Goal: Task Accomplishment & Management: Manage account settings

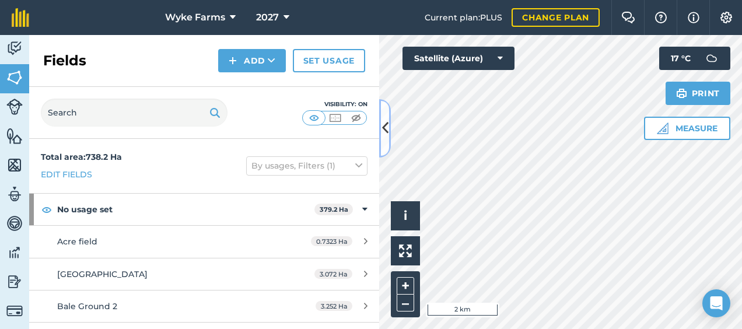
click at [385, 128] on icon at bounding box center [385, 128] width 6 height 20
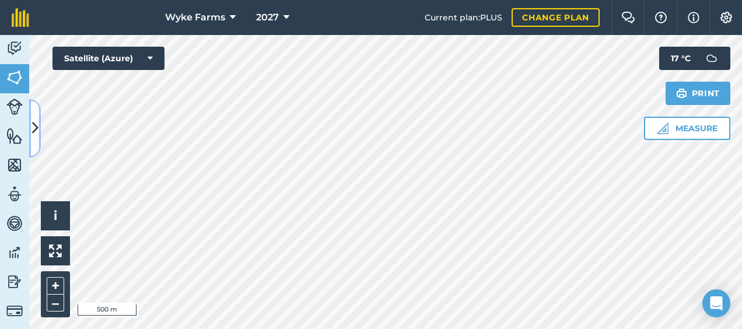
click at [36, 131] on icon at bounding box center [35, 128] width 6 height 20
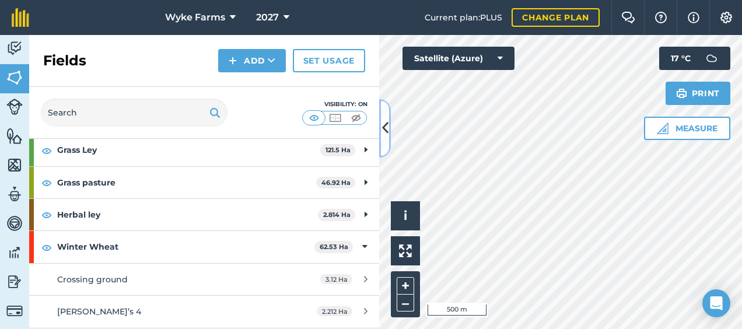
scroll to position [3790, 0]
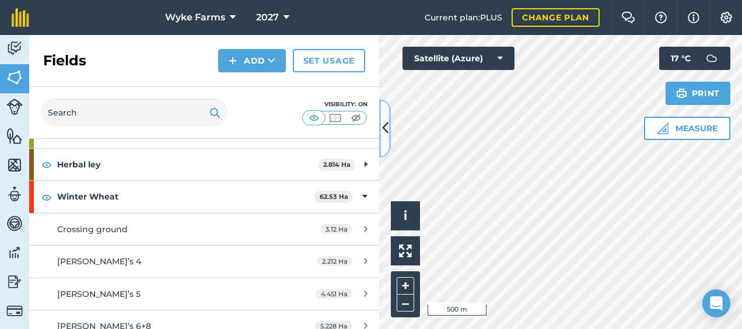
click at [388, 135] on button at bounding box center [385, 128] width 12 height 58
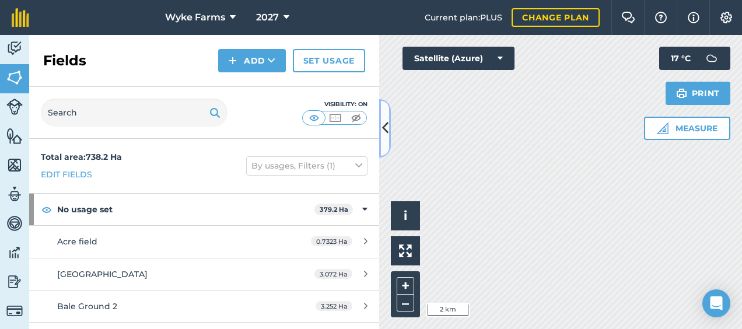
click at [382, 132] on icon at bounding box center [385, 128] width 6 height 20
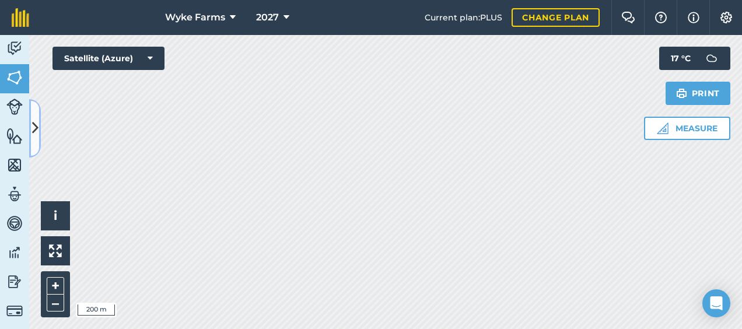
click at [32, 117] on button at bounding box center [35, 128] width 12 height 58
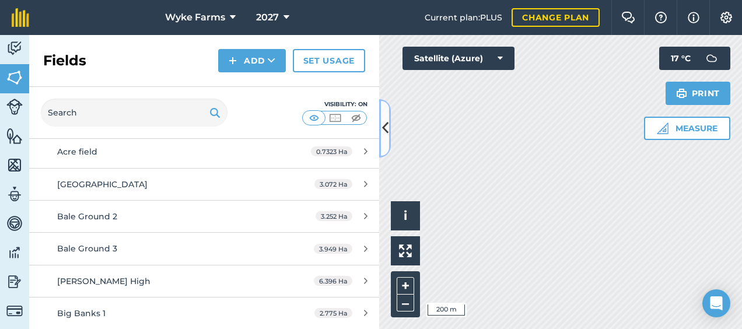
scroll to position [58, 0]
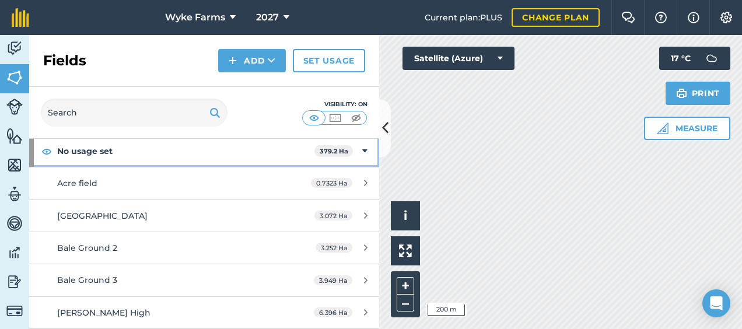
click at [362, 148] on icon at bounding box center [364, 151] width 5 height 13
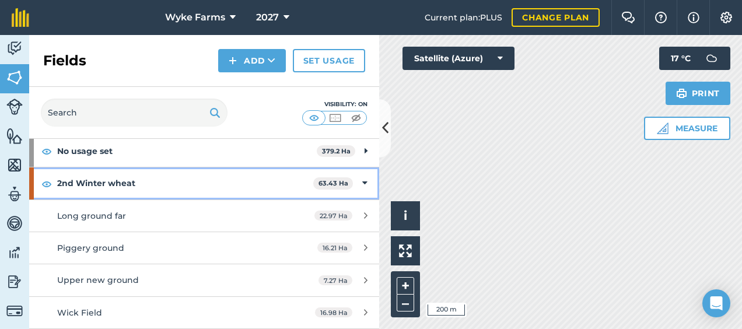
click at [352, 189] on div "2nd Winter wheat 63.43 Ha" at bounding box center [204, 182] width 350 height 31
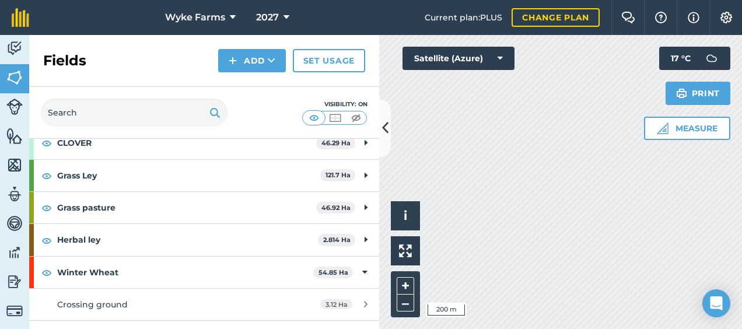
scroll to position [233, 0]
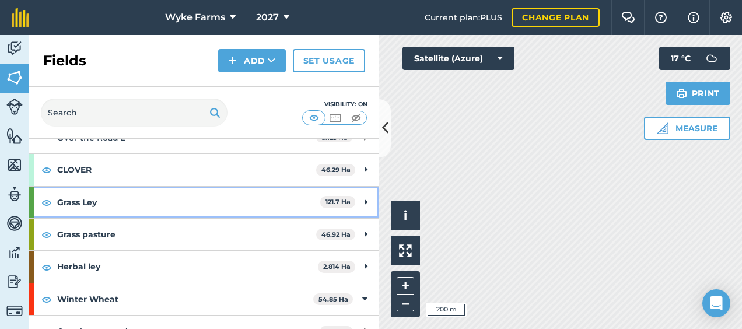
click at [354, 201] on div "Grass Ley 121.7 Ha" at bounding box center [204, 202] width 350 height 31
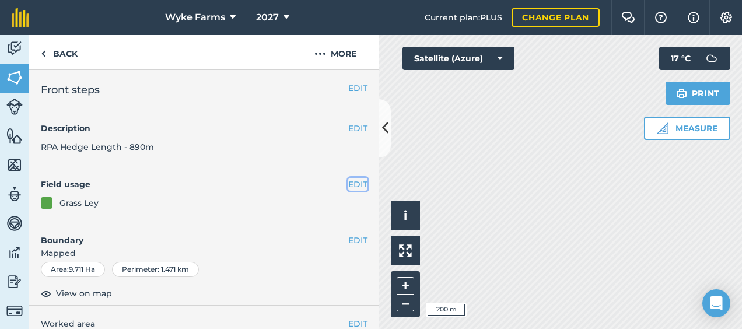
click at [350, 185] on button "EDIT" at bounding box center [357, 184] width 19 height 13
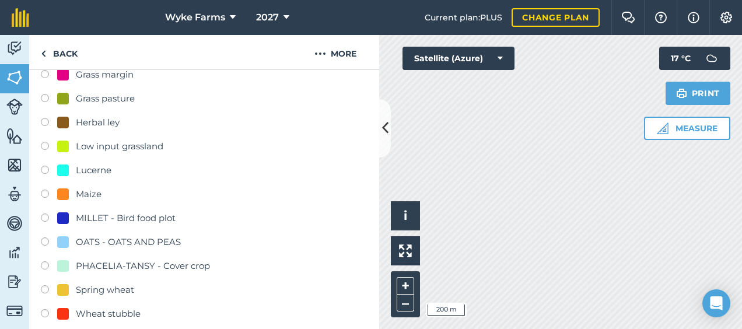
scroll to position [408, 0]
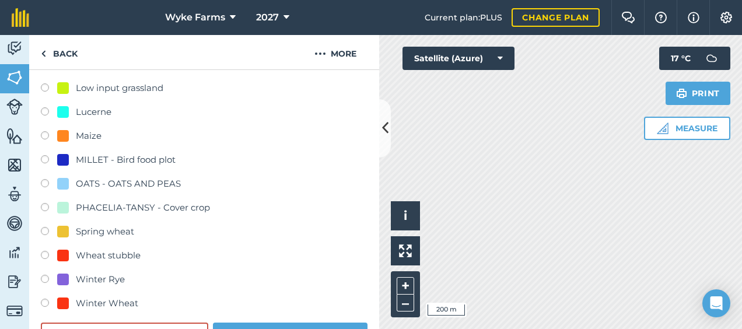
click at [44, 301] on label at bounding box center [49, 304] width 16 height 12
radio input "true"
radio input "false"
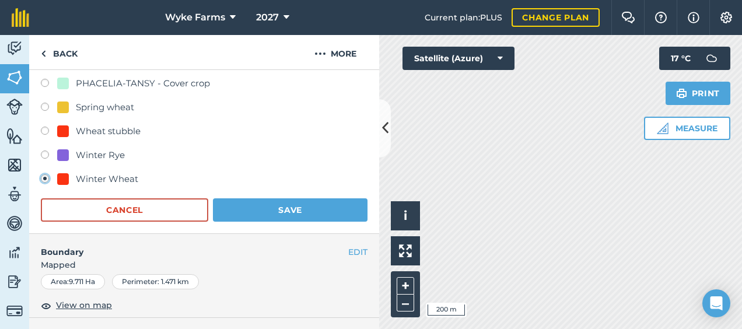
scroll to position [583, 0]
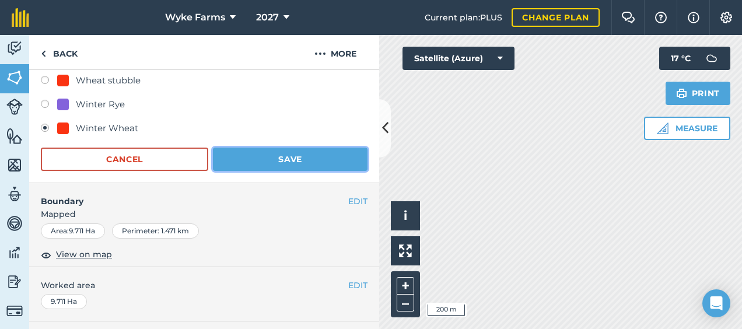
click at [286, 170] on button "Save" at bounding box center [290, 158] width 154 height 23
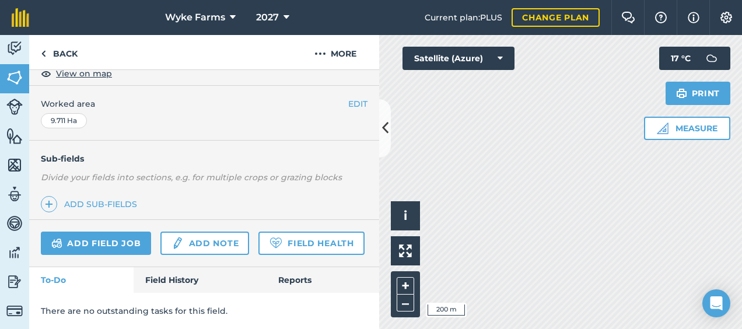
scroll to position [252, 0]
click at [384, 135] on icon at bounding box center [385, 128] width 6 height 20
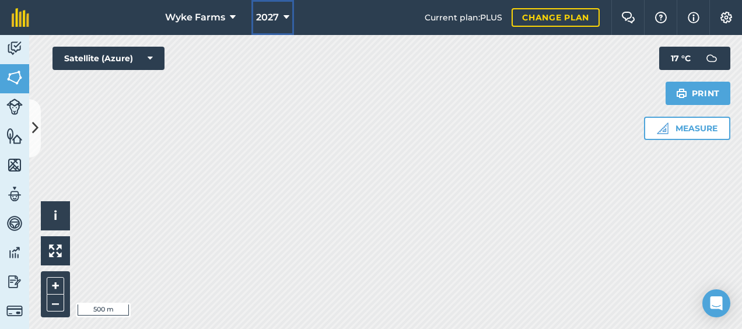
drag, startPoint x: 282, startPoint y: 17, endPoint x: 317, endPoint y: 30, distance: 37.3
click at [282, 17] on button "2027" at bounding box center [272, 17] width 43 height 35
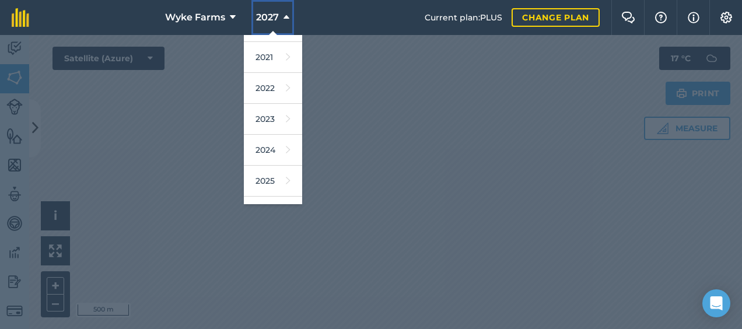
scroll to position [171, 0]
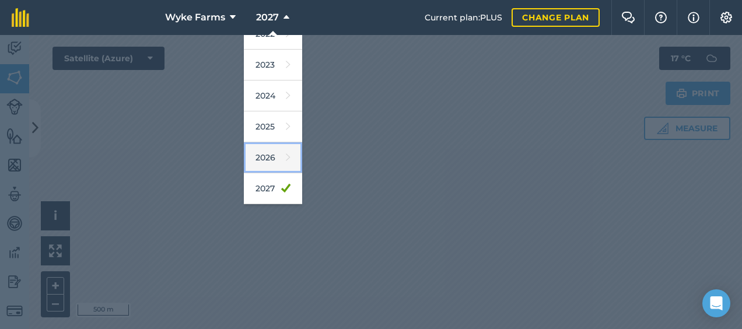
click at [286, 159] on icon at bounding box center [288, 157] width 5 height 16
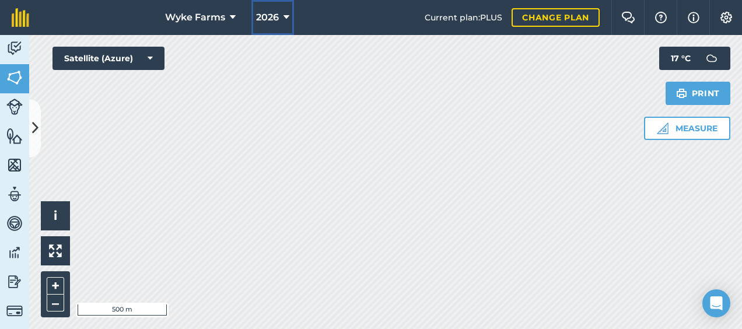
click at [265, 2] on button "2026" at bounding box center [272, 17] width 43 height 35
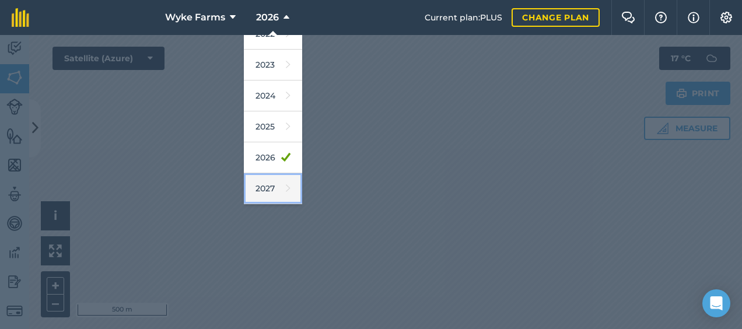
click at [273, 178] on link "2027" at bounding box center [273, 188] width 58 height 31
